Goal: Navigation & Orientation: Find specific page/section

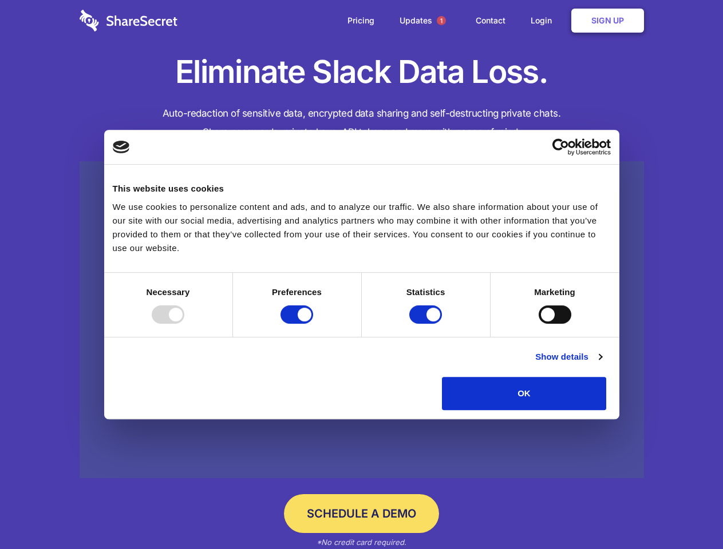
click at [184, 324] on div at bounding box center [168, 314] width 33 height 18
click at [313, 324] on input "Preferences" at bounding box center [296, 314] width 33 height 18
checkbox input "false"
click at [427, 324] on input "Statistics" at bounding box center [425, 314] width 33 height 18
checkbox input "false"
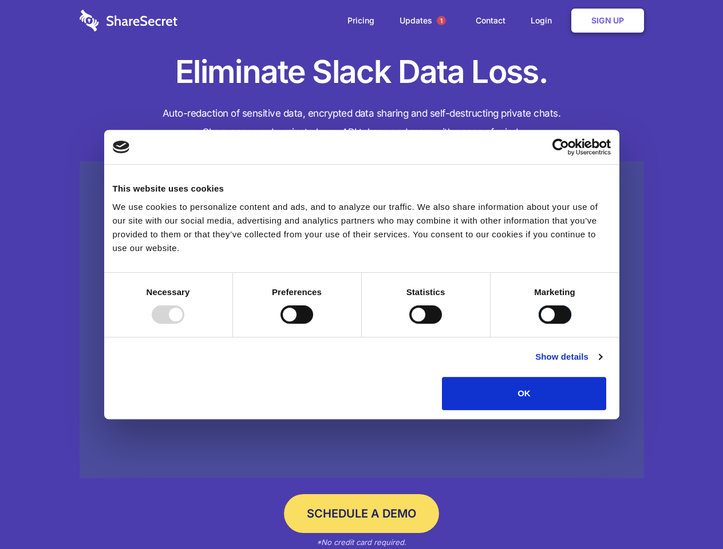
click at [538, 324] on input "Marketing" at bounding box center [554, 314] width 33 height 18
checkbox input "true"
click at [601, 364] on link "Show details" at bounding box center [568, 357] width 66 height 14
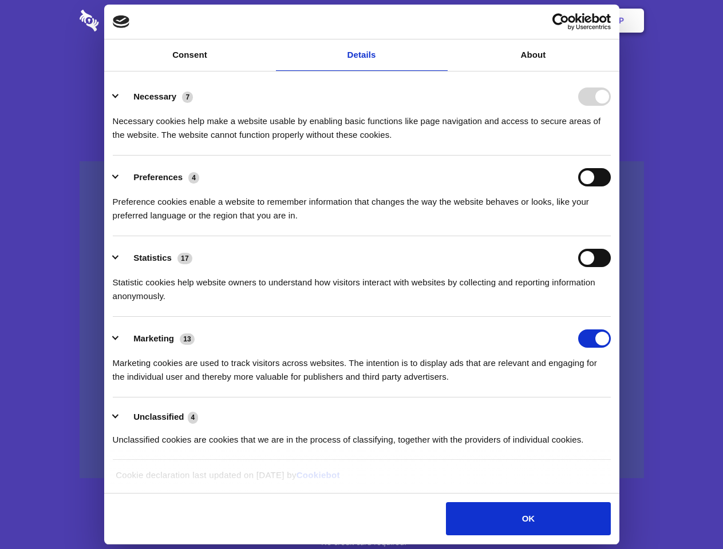
click at [610, 156] on li "Necessary 7 Necessary cookies help make a website usable by enabling basic func…" at bounding box center [362, 115] width 498 height 81
click at [441, 21] on span "1" at bounding box center [441, 20] width 9 height 9
